Goal: Task Accomplishment & Management: Use online tool/utility

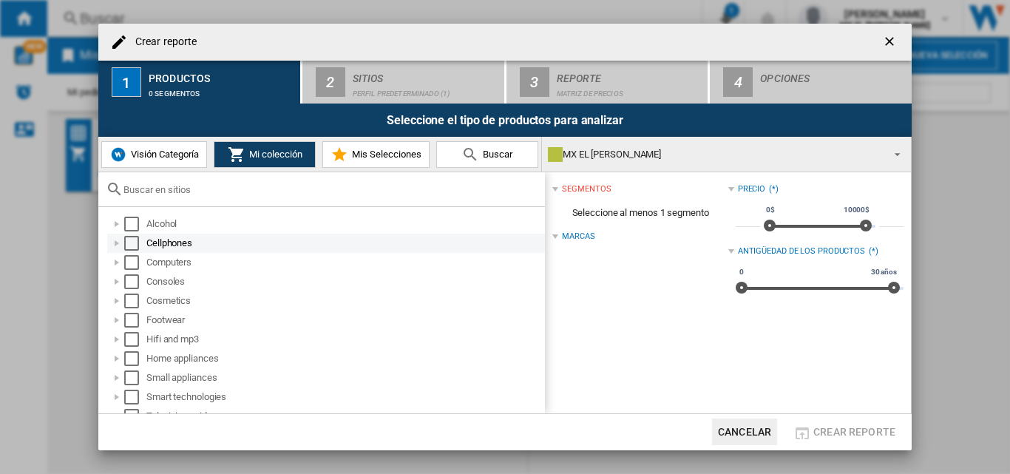
click at [189, 251] on div "Cellphones" at bounding box center [326, 243] width 438 height 19
click at [172, 264] on div "Computers" at bounding box center [344, 262] width 396 height 15
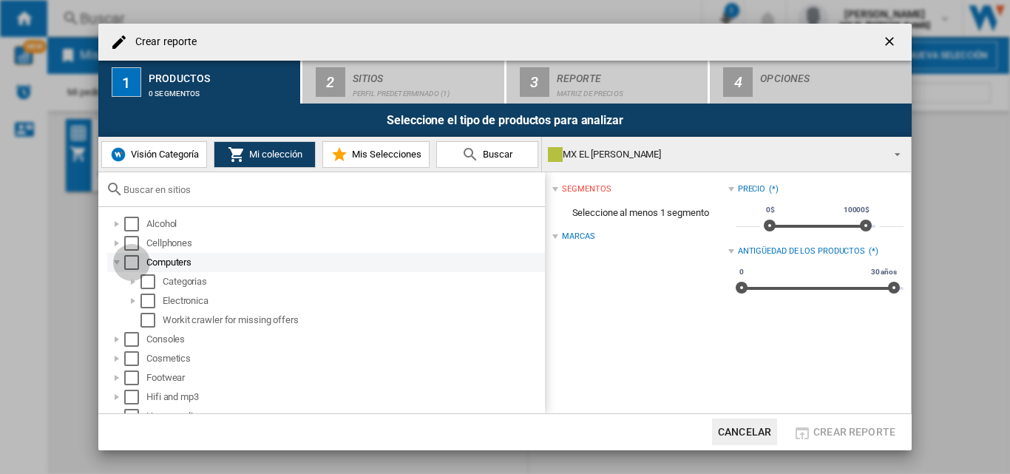
click at [132, 259] on div "Select" at bounding box center [131, 262] width 15 height 15
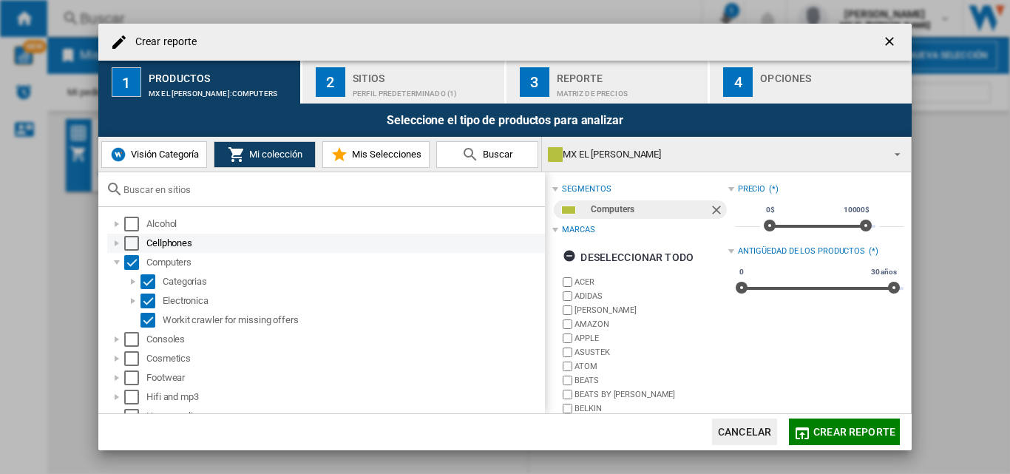
click at [132, 246] on div "Select" at bounding box center [131, 243] width 15 height 15
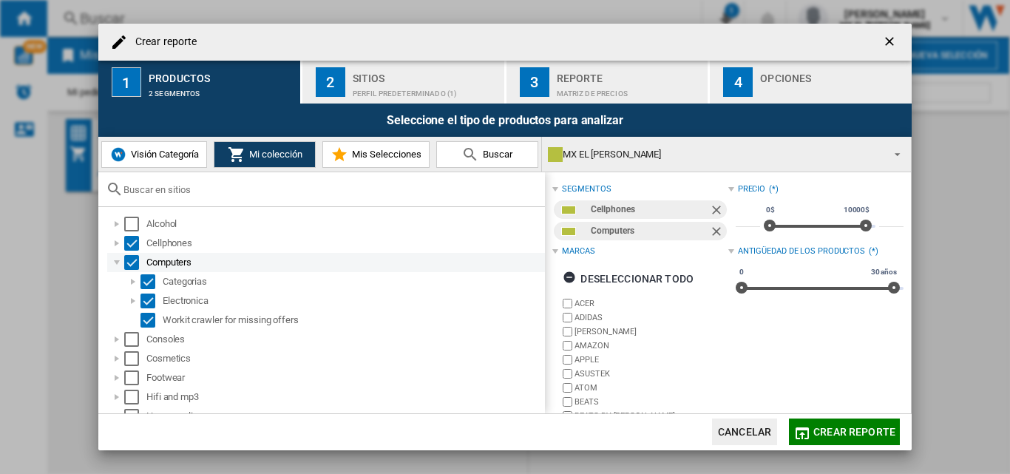
click at [118, 261] on div "Crear reporte ..." at bounding box center [116, 262] width 15 height 15
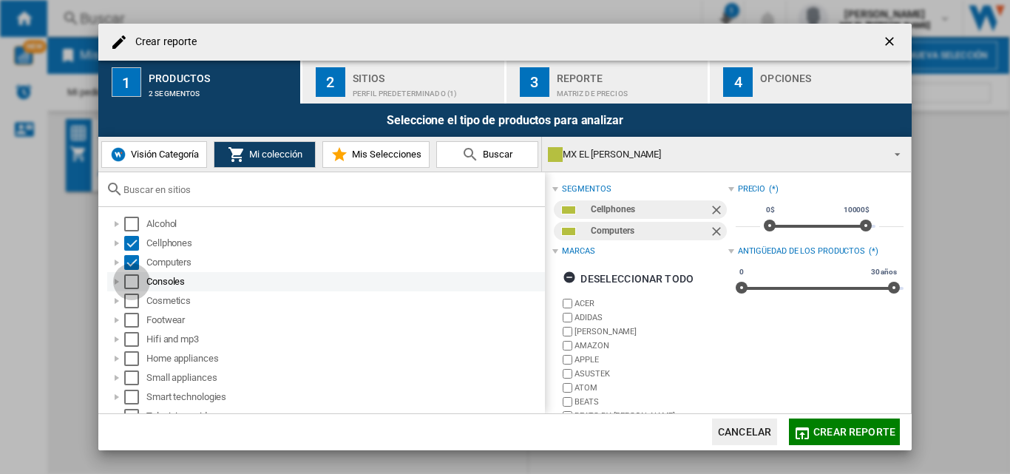
click at [132, 276] on div "Select" at bounding box center [131, 281] width 15 height 15
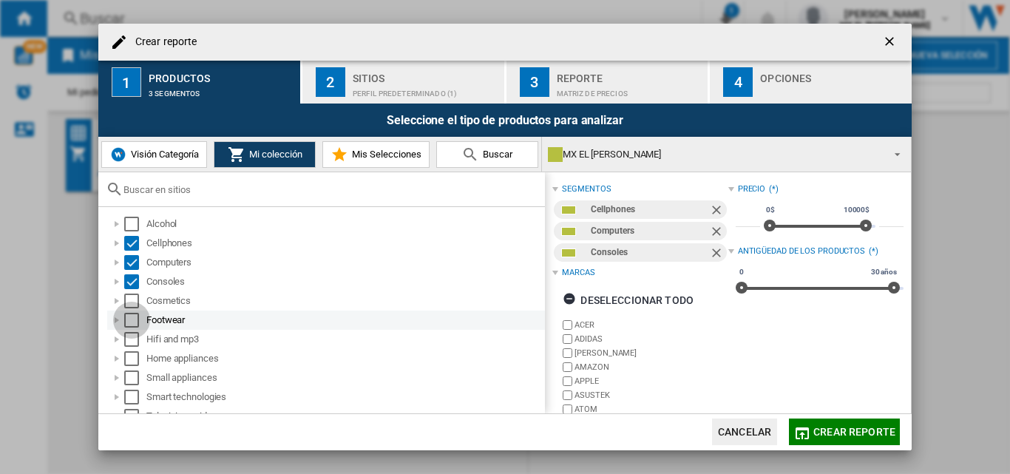
click at [131, 324] on div "Select" at bounding box center [131, 320] width 15 height 15
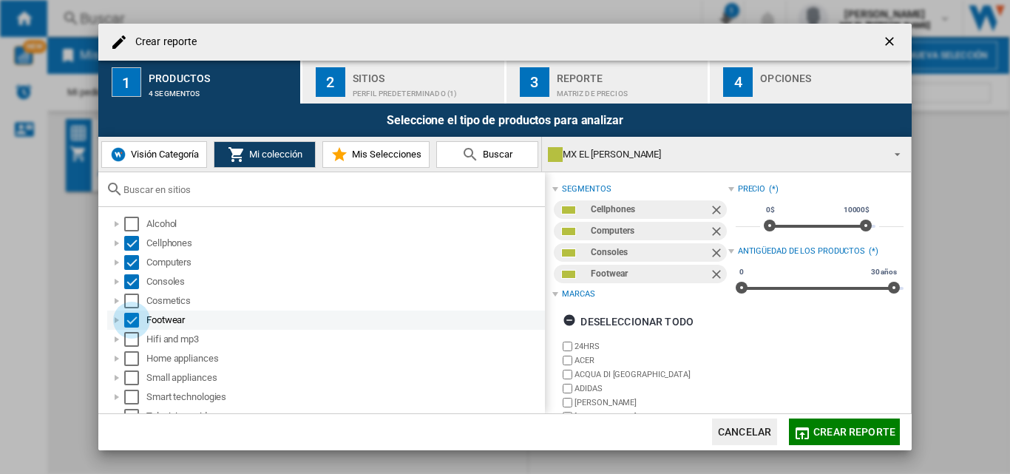
click at [131, 324] on div "Select" at bounding box center [131, 320] width 15 height 15
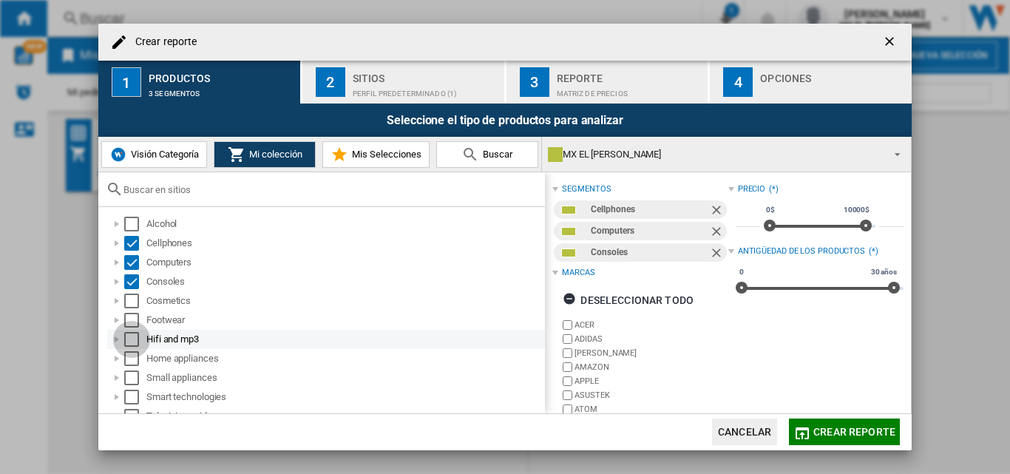
click at [131, 339] on div "Select" at bounding box center [131, 339] width 15 height 15
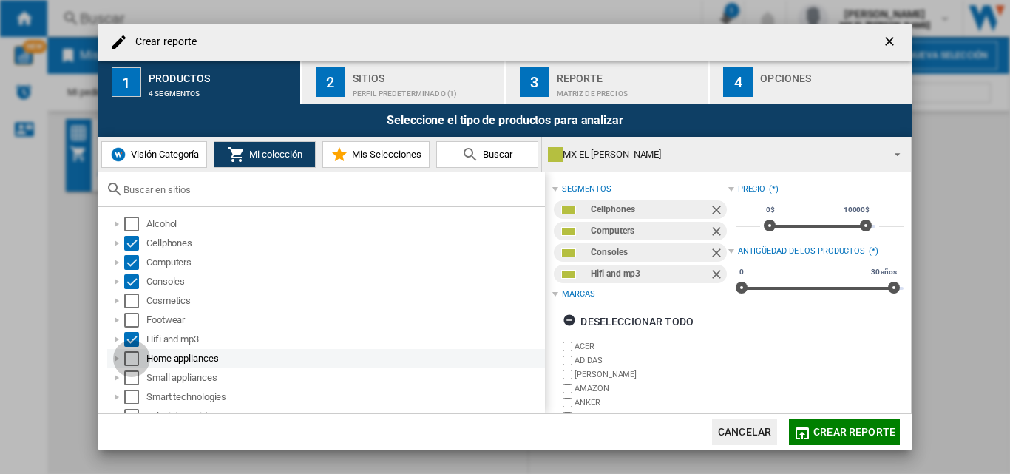
click at [134, 361] on div "Select" at bounding box center [131, 358] width 15 height 15
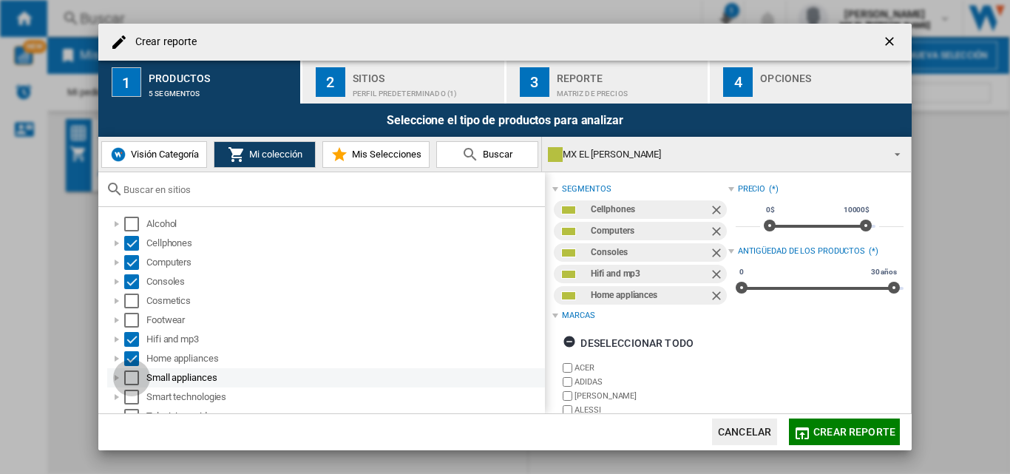
click at [134, 373] on div "Select" at bounding box center [131, 377] width 15 height 15
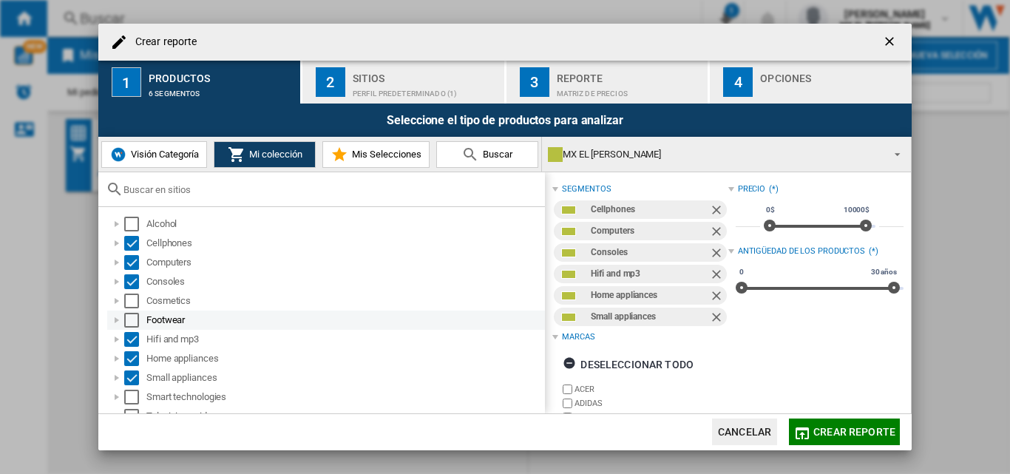
scroll to position [70, 0]
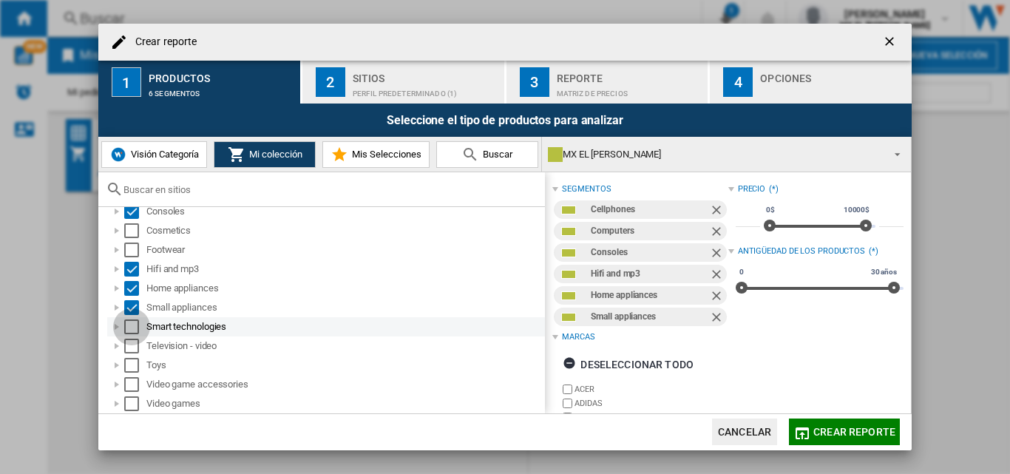
click at [136, 327] on div "Select" at bounding box center [131, 326] width 15 height 15
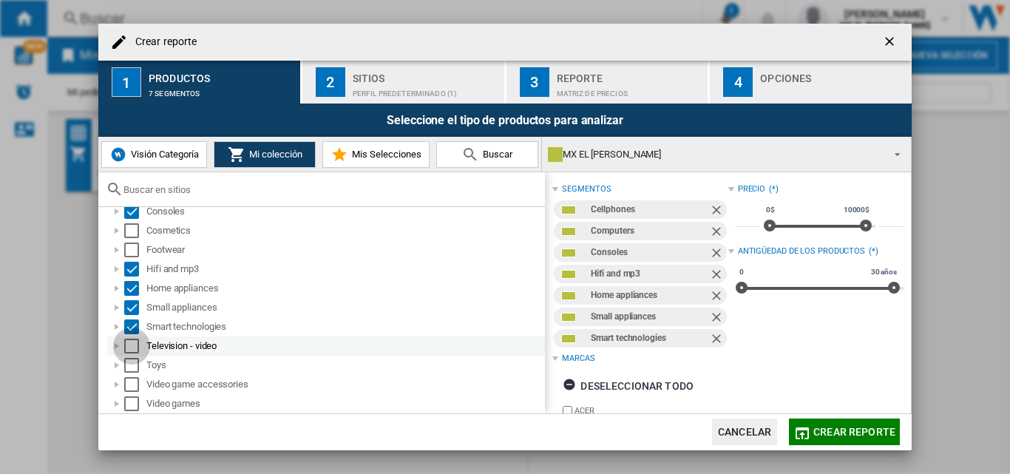
click at [135, 353] on div "Select" at bounding box center [131, 346] width 15 height 15
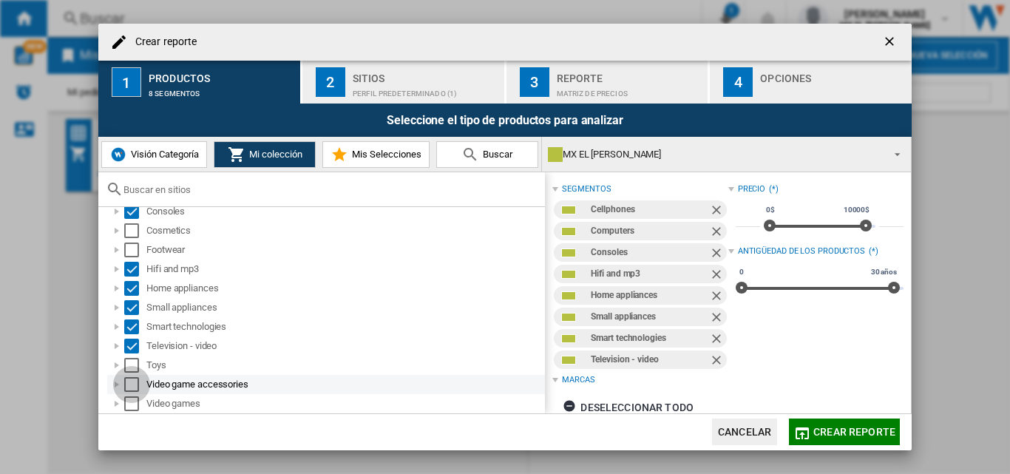
click at [134, 378] on div "Select" at bounding box center [131, 384] width 15 height 15
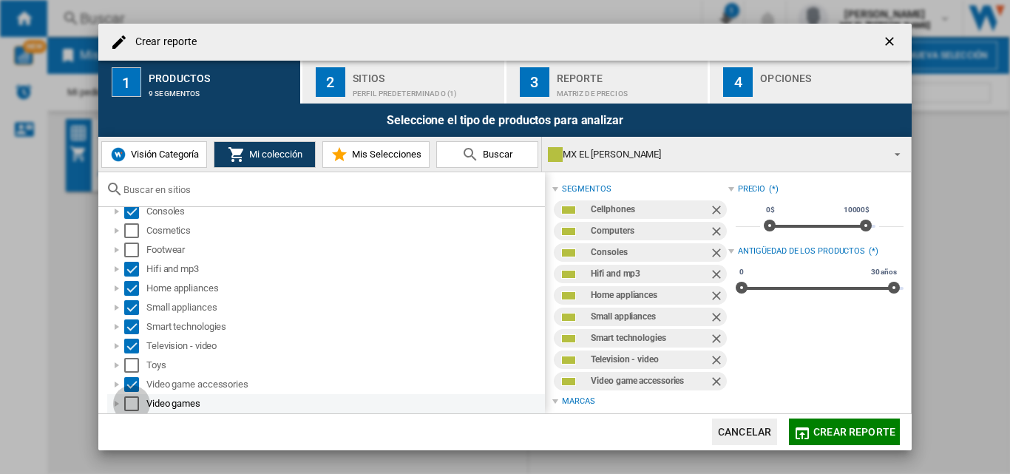
click at [132, 397] on div "Select" at bounding box center [131, 403] width 15 height 15
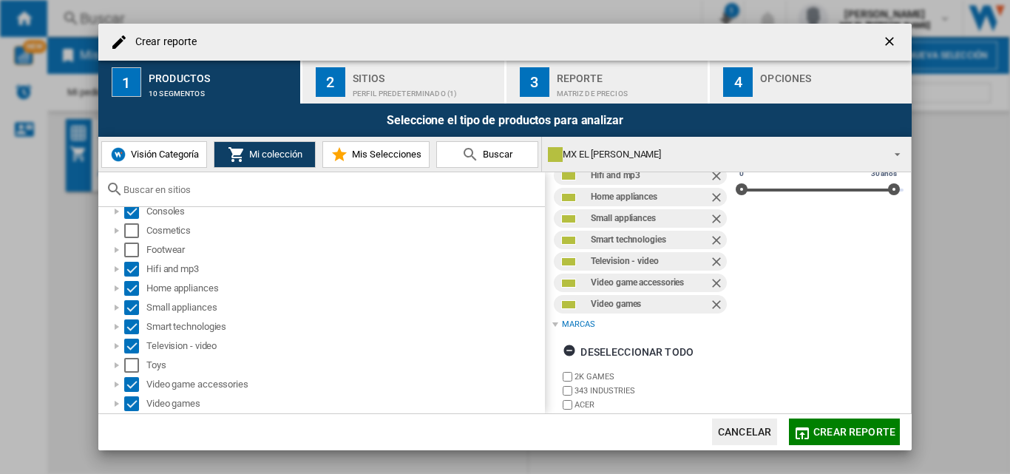
scroll to position [101, 0]
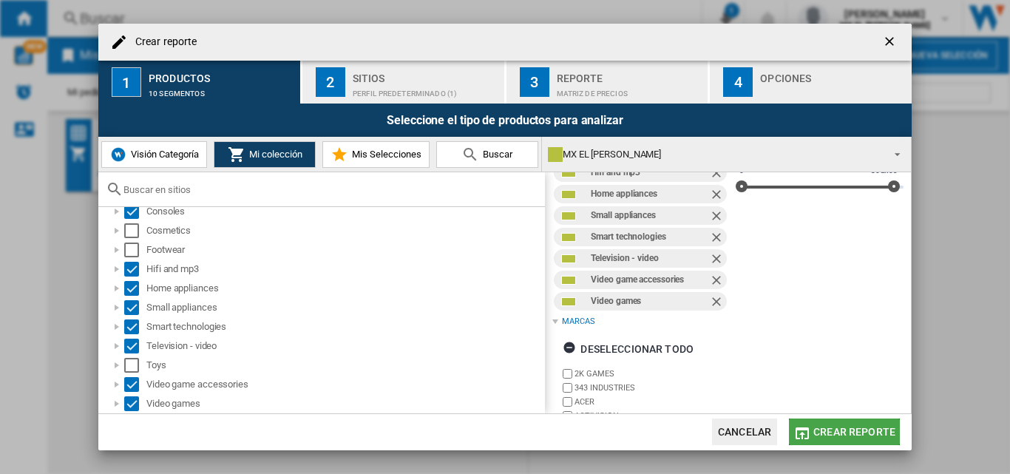
click at [854, 424] on button "Crear reporte" at bounding box center [844, 431] width 111 height 27
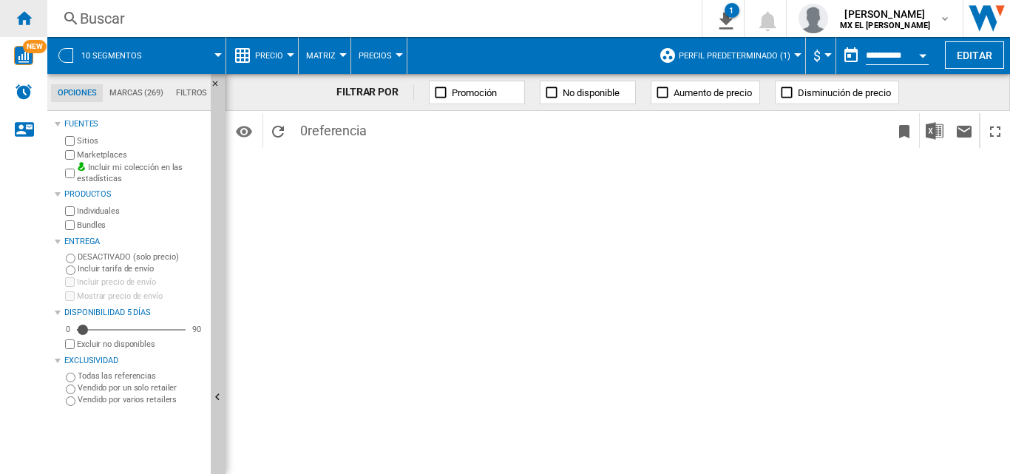
click at [30, 24] on ng-md-icon "Inicio" at bounding box center [24, 18] width 18 height 18
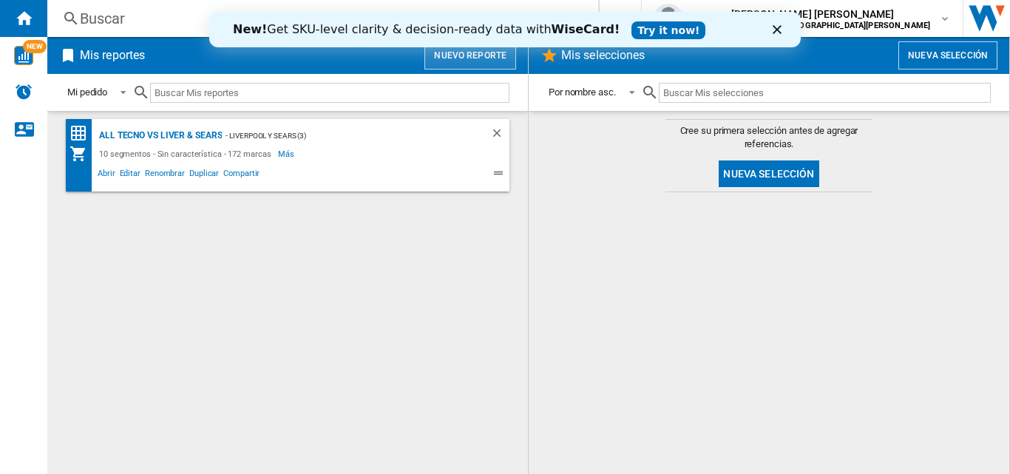
click at [451, 69] on button "Nuevo reporte" at bounding box center [470, 55] width 92 height 28
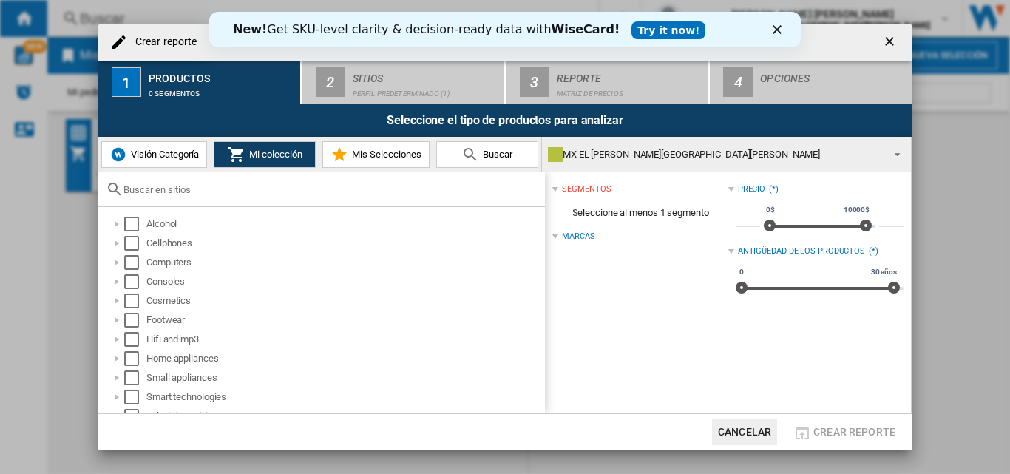
click at [773, 35] on div "New! Get SKU-level clarity & decision-ready data with WiseCard! Try it now!" at bounding box center [504, 30] width 591 height 24
click at [130, 241] on div "Select" at bounding box center [131, 243] width 15 height 15
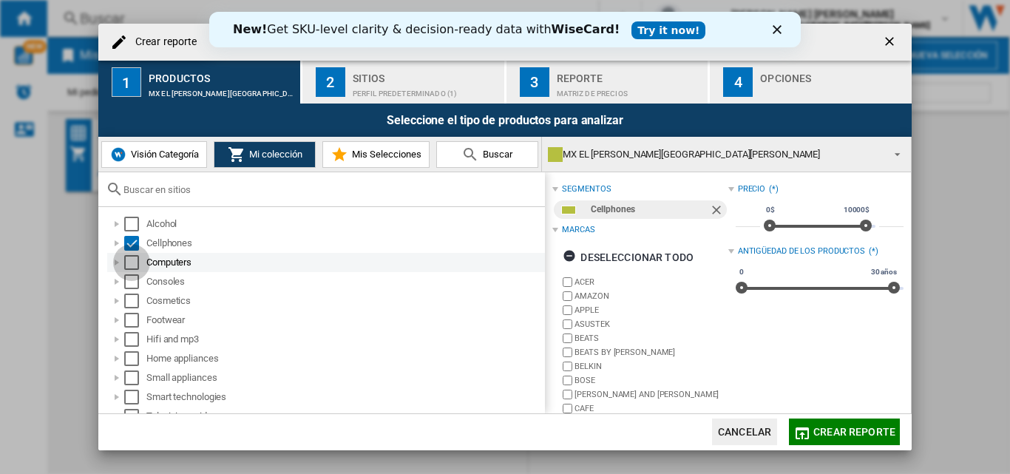
click at [129, 264] on div "Select" at bounding box center [131, 262] width 15 height 15
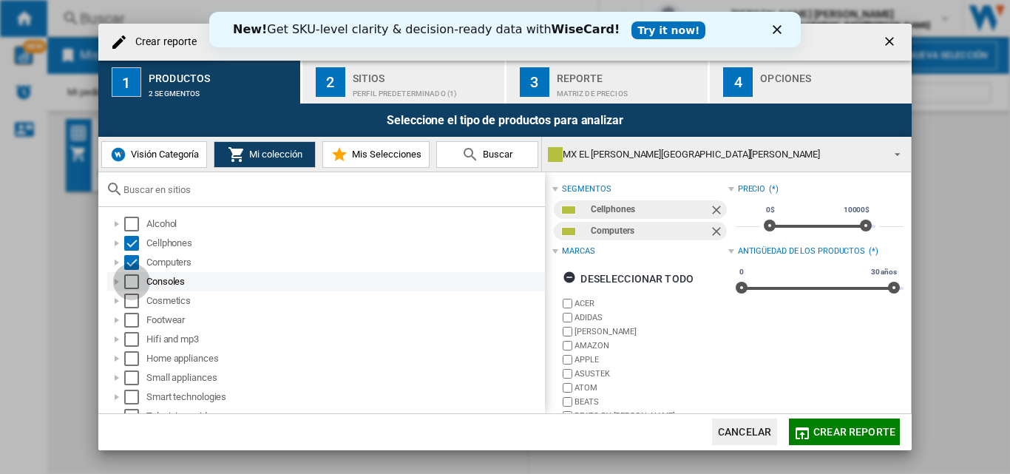
click at [129, 278] on div "Select" at bounding box center [131, 281] width 15 height 15
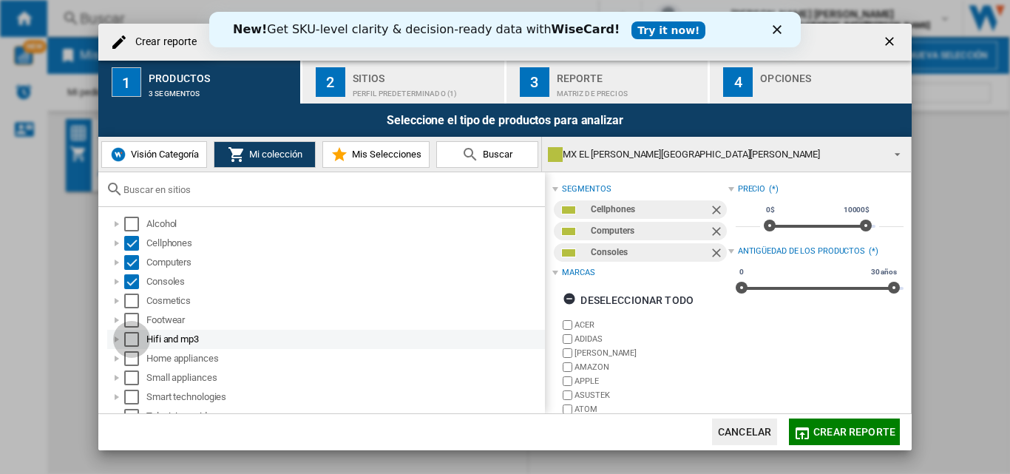
click at [127, 333] on div "Select" at bounding box center [131, 339] width 15 height 15
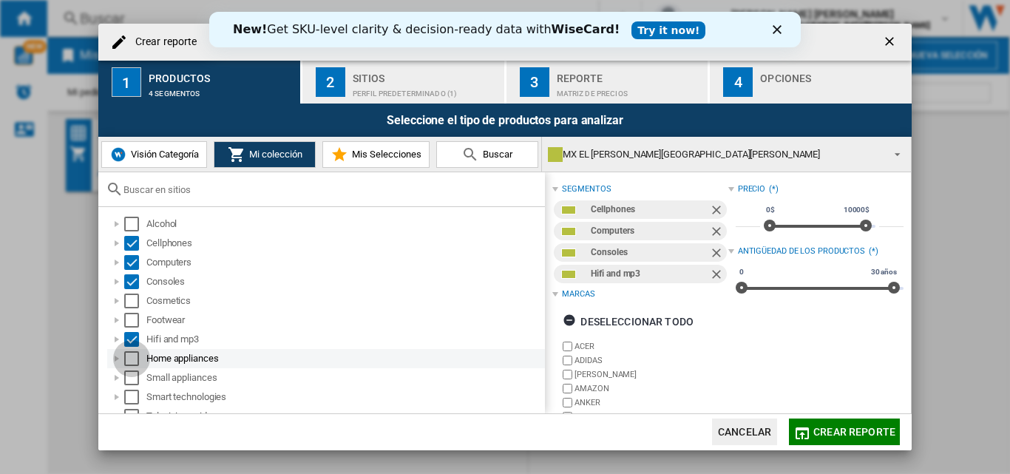
click at [124, 356] on div "Select" at bounding box center [131, 358] width 15 height 15
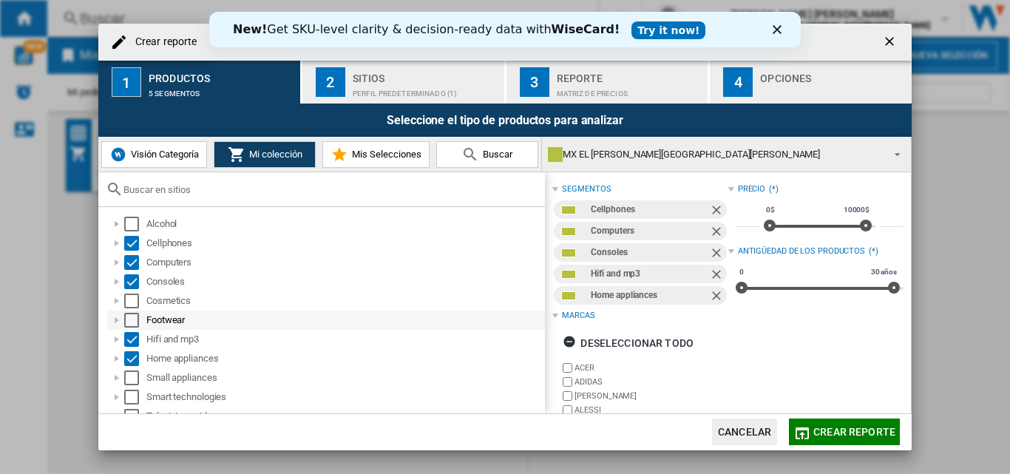
scroll to position [70, 0]
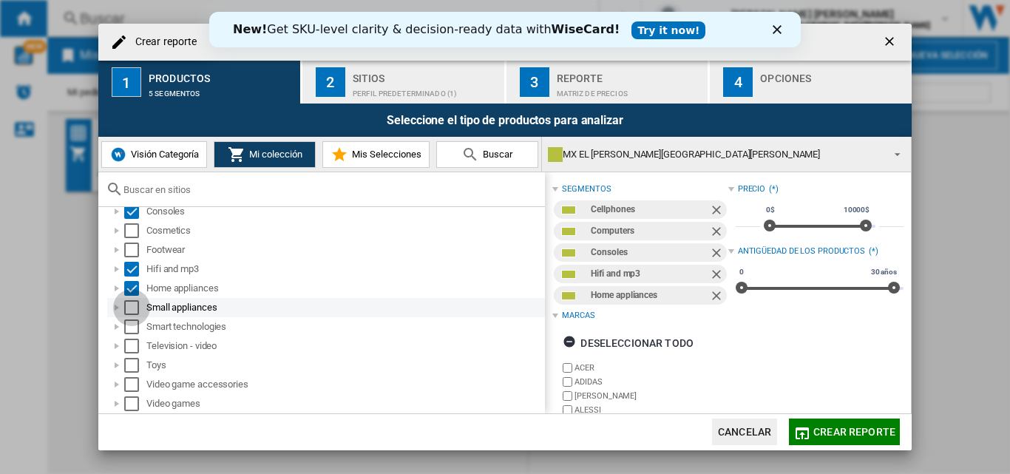
click at [134, 305] on div "Select" at bounding box center [131, 307] width 15 height 15
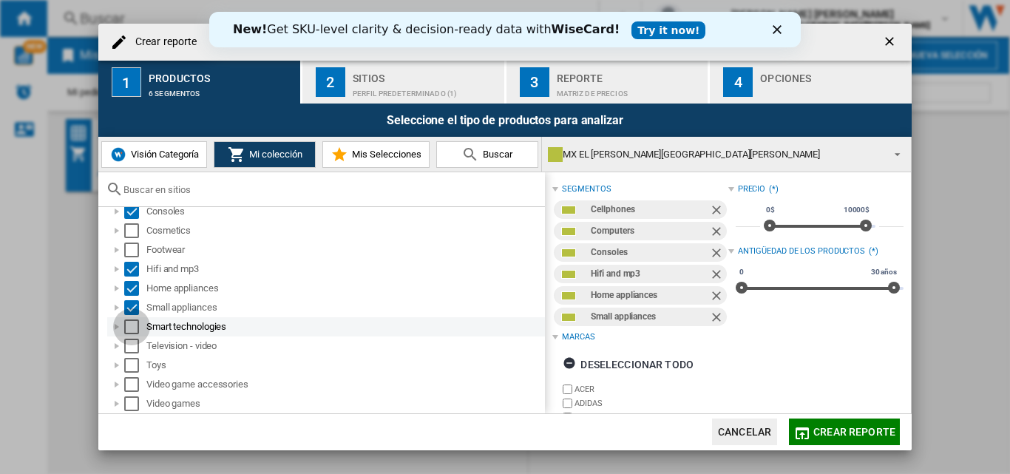
click at [132, 325] on div "Select" at bounding box center [131, 326] width 15 height 15
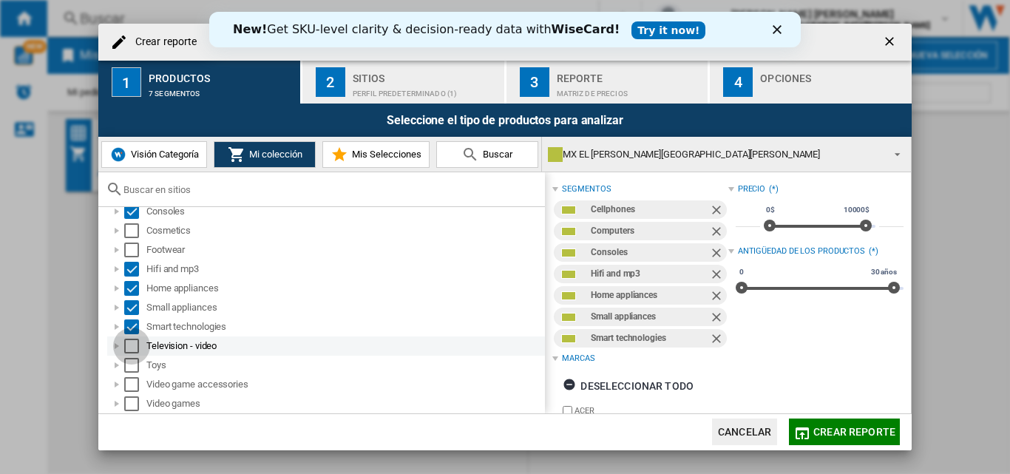
click at [133, 339] on div "Select" at bounding box center [131, 346] width 15 height 15
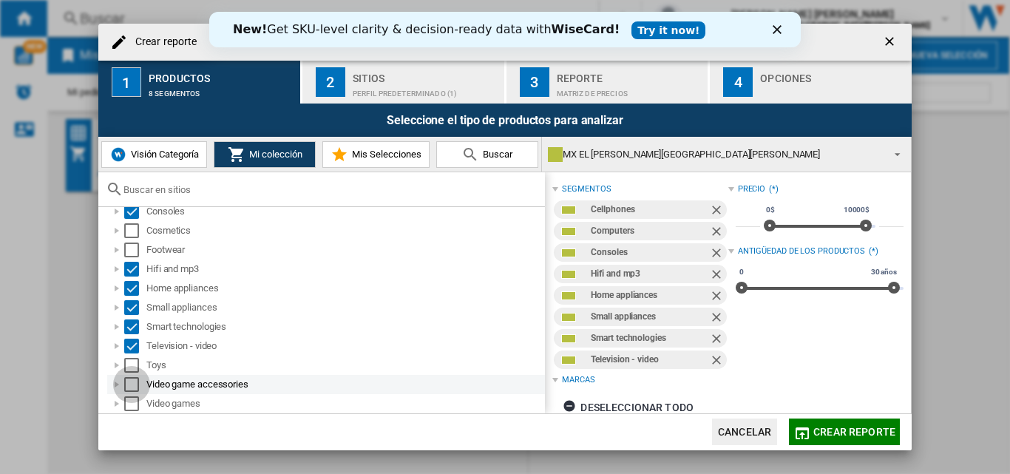
click at [126, 389] on div "Select" at bounding box center [131, 384] width 15 height 15
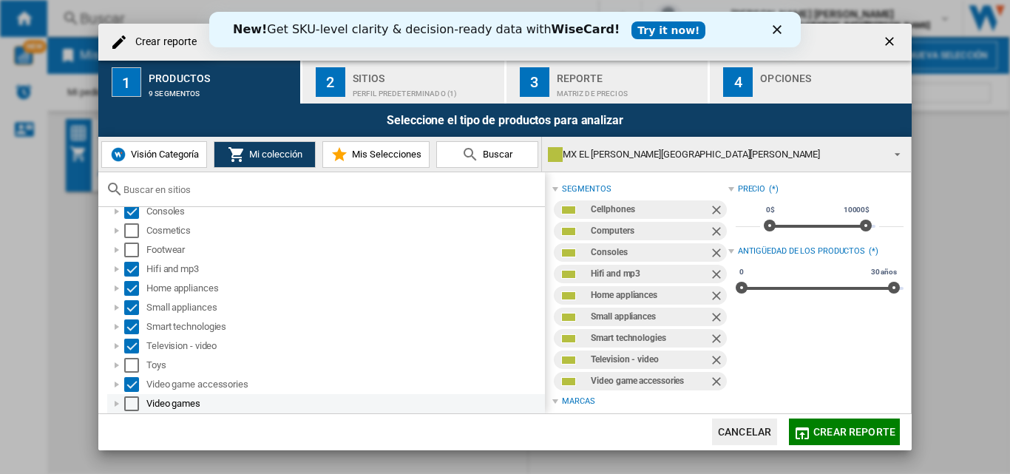
click at [129, 404] on div "Select" at bounding box center [131, 403] width 15 height 15
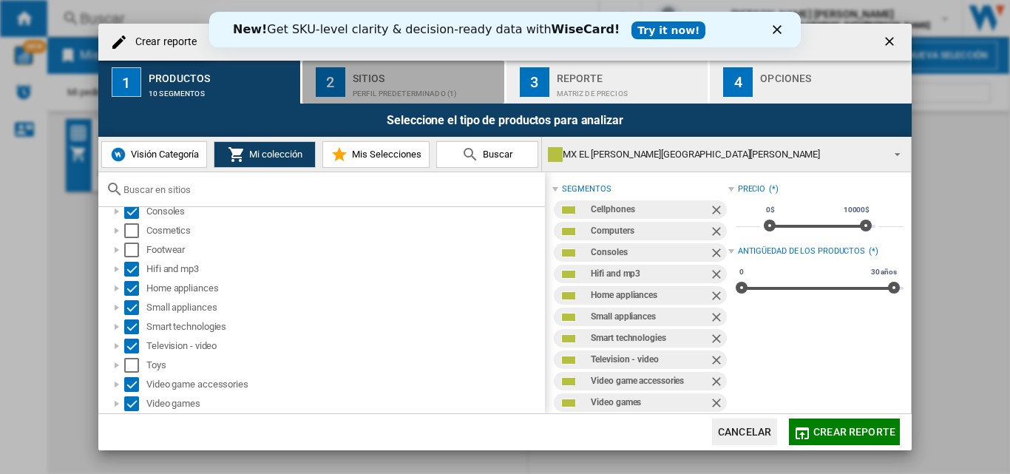
click at [436, 84] on div "Perfil predeterminado (1)" at bounding box center [426, 90] width 146 height 16
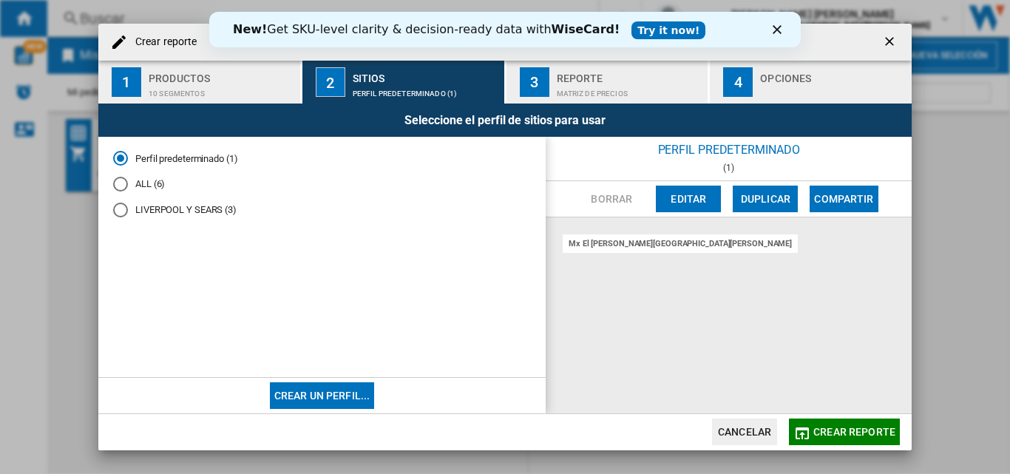
click at [143, 176] on md-radio-group "Perfil predeterminado (1) ALL (6) LIVERPOOL Y SEARS (3)" at bounding box center [322, 190] width 418 height 77
click at [137, 179] on md-radio-button "ALL (6)" at bounding box center [322, 184] width 418 height 14
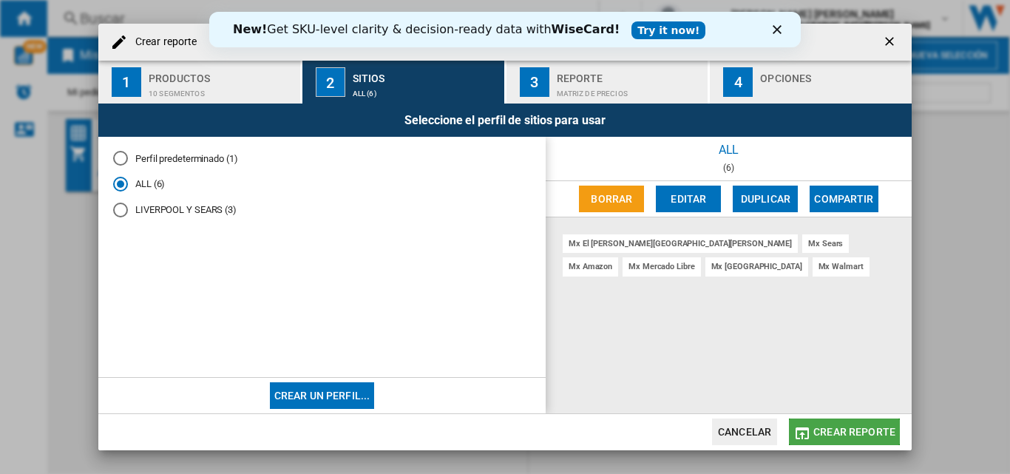
click at [860, 428] on span "Crear reporte" at bounding box center [854, 432] width 82 height 12
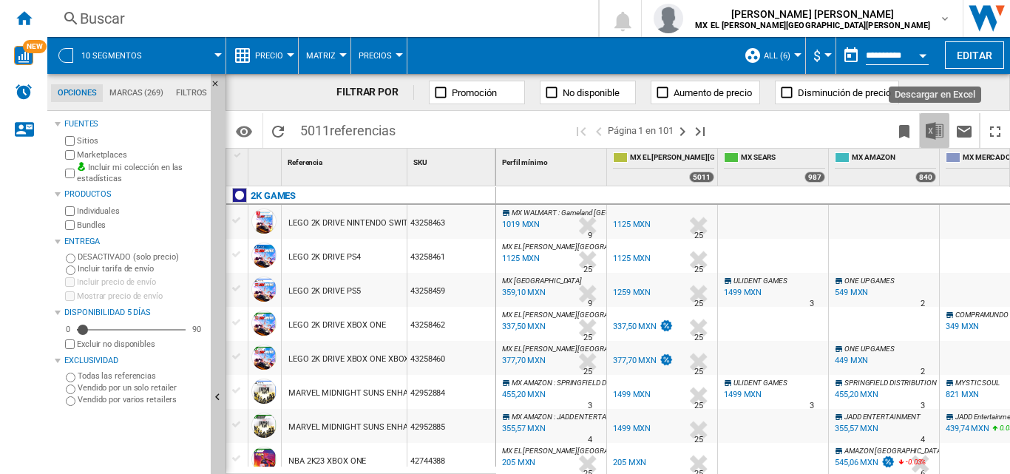
click at [934, 129] on img "Descargar en Excel" at bounding box center [935, 131] width 18 height 18
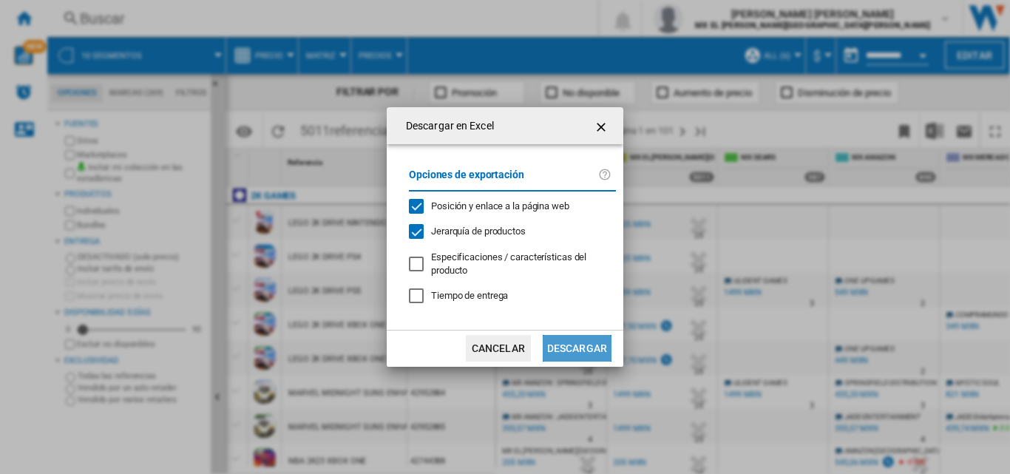
click at [565, 343] on button "Descargar" at bounding box center [577, 348] width 69 height 27
